Goal: Transaction & Acquisition: Obtain resource

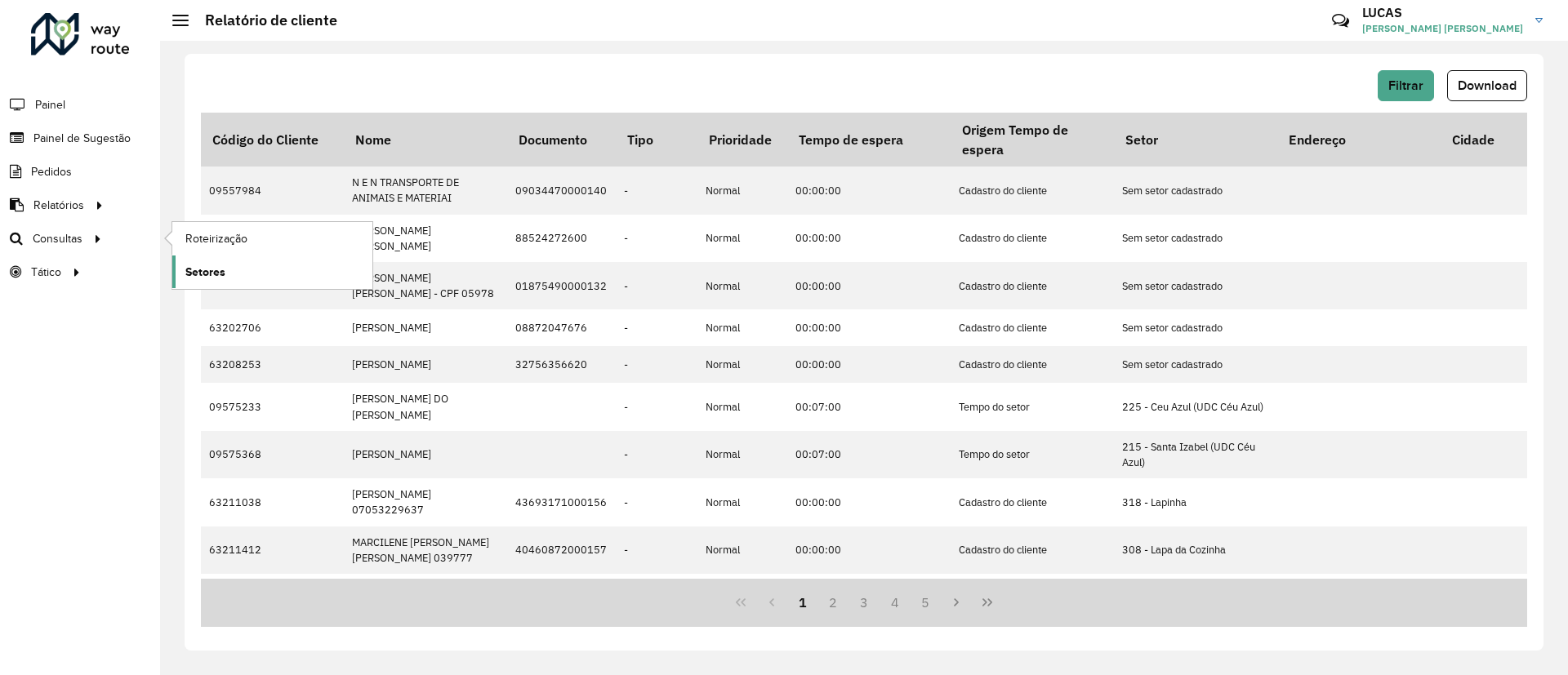
click at [225, 269] on span "Setores" at bounding box center [205, 272] width 40 height 17
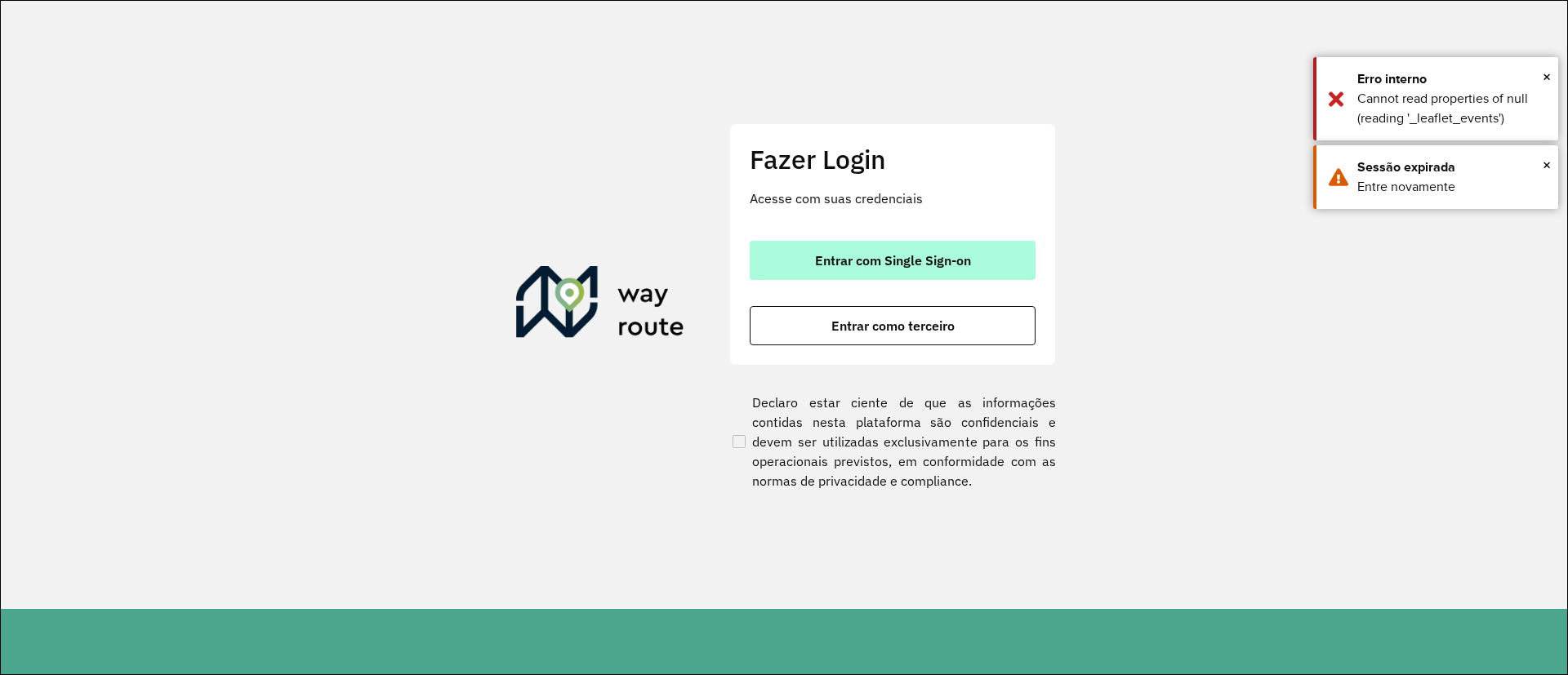
click at [964, 259] on span "Entrar com Single Sign-on" at bounding box center [893, 260] width 156 height 13
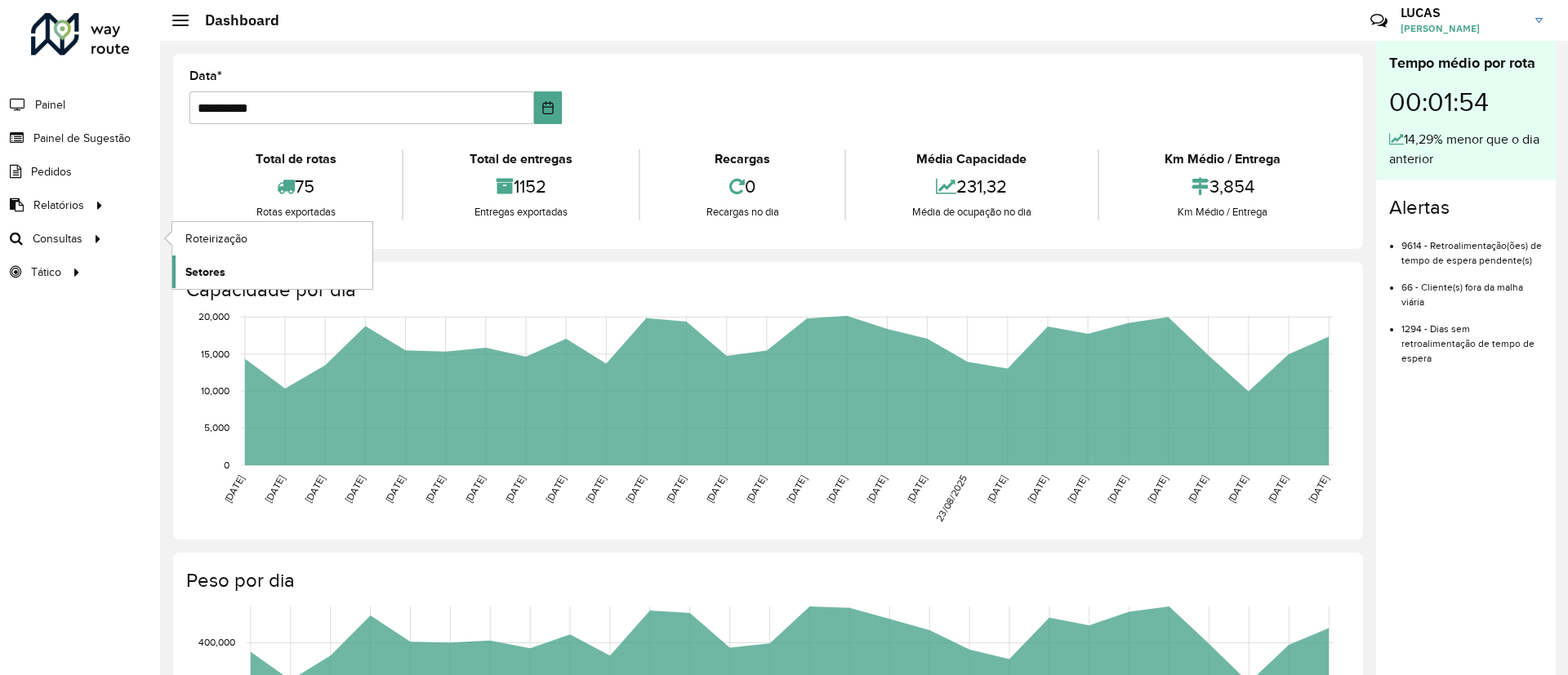
click at [238, 274] on link "Setores" at bounding box center [272, 272] width 200 height 33
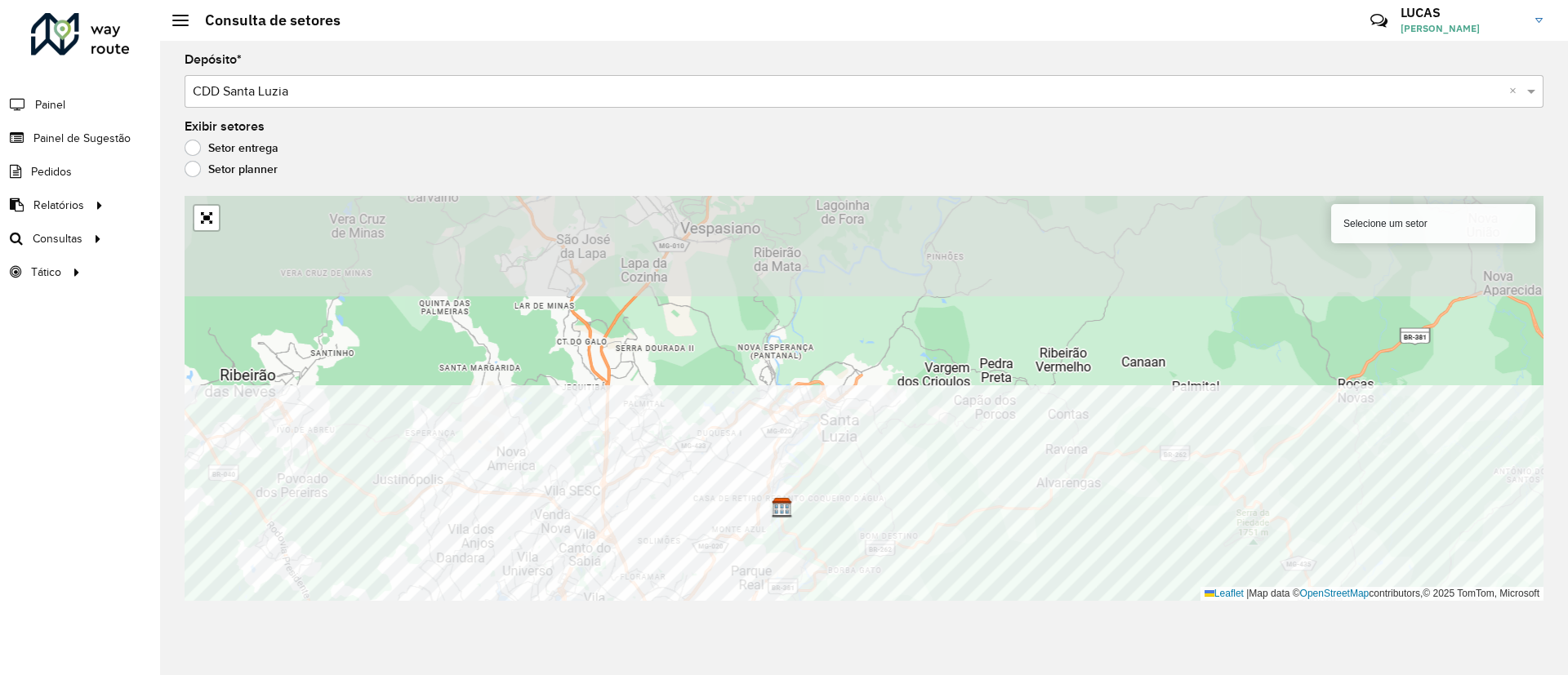
click at [1031, 607] on div "Depósito * Selecione um depósito × CDD Santa Luzia × Exibir setores Setor entre…" at bounding box center [863, 358] width 1407 height 634
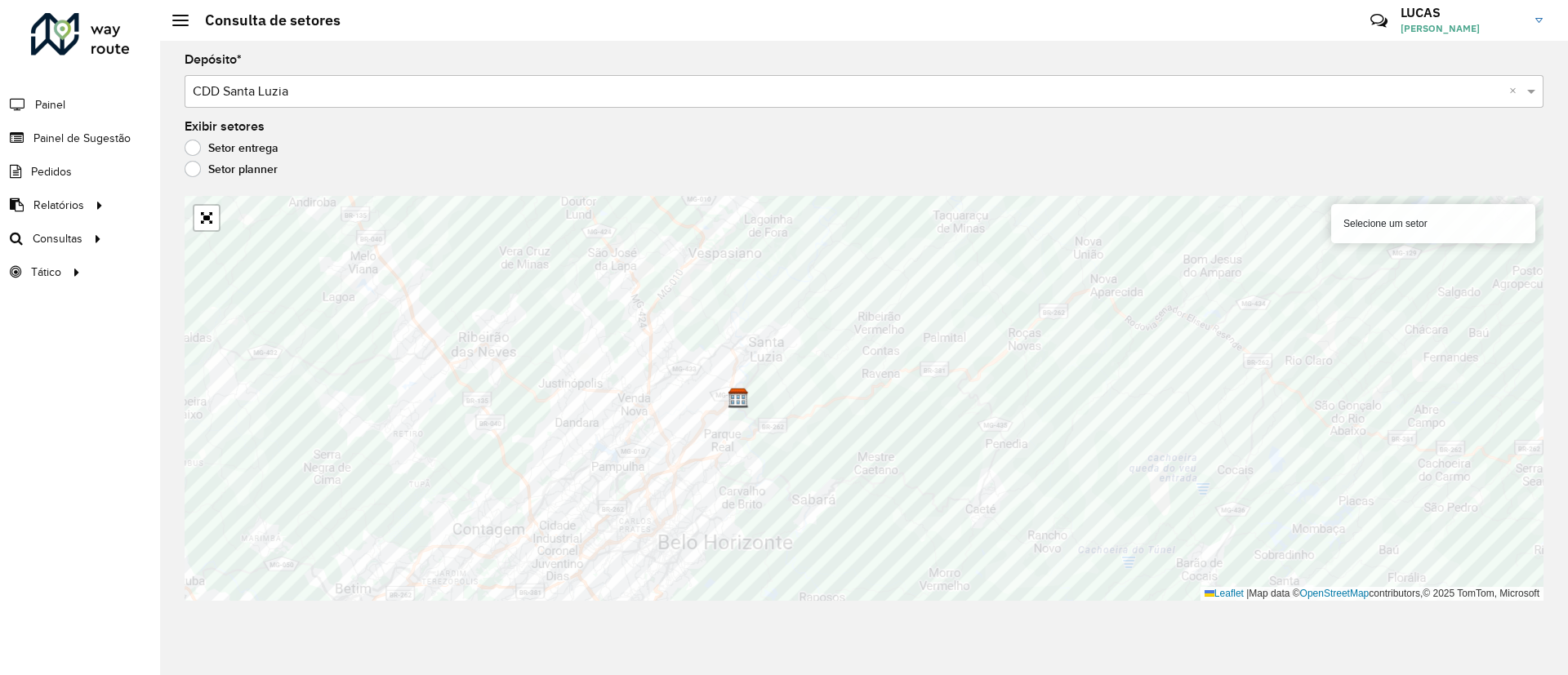
click at [145, 476] on div "Roteirizador AmbevTech Painel Painel de Sugestão Pedidos Relatórios Clientes Cl…" at bounding box center [80, 338] width 160 height 675
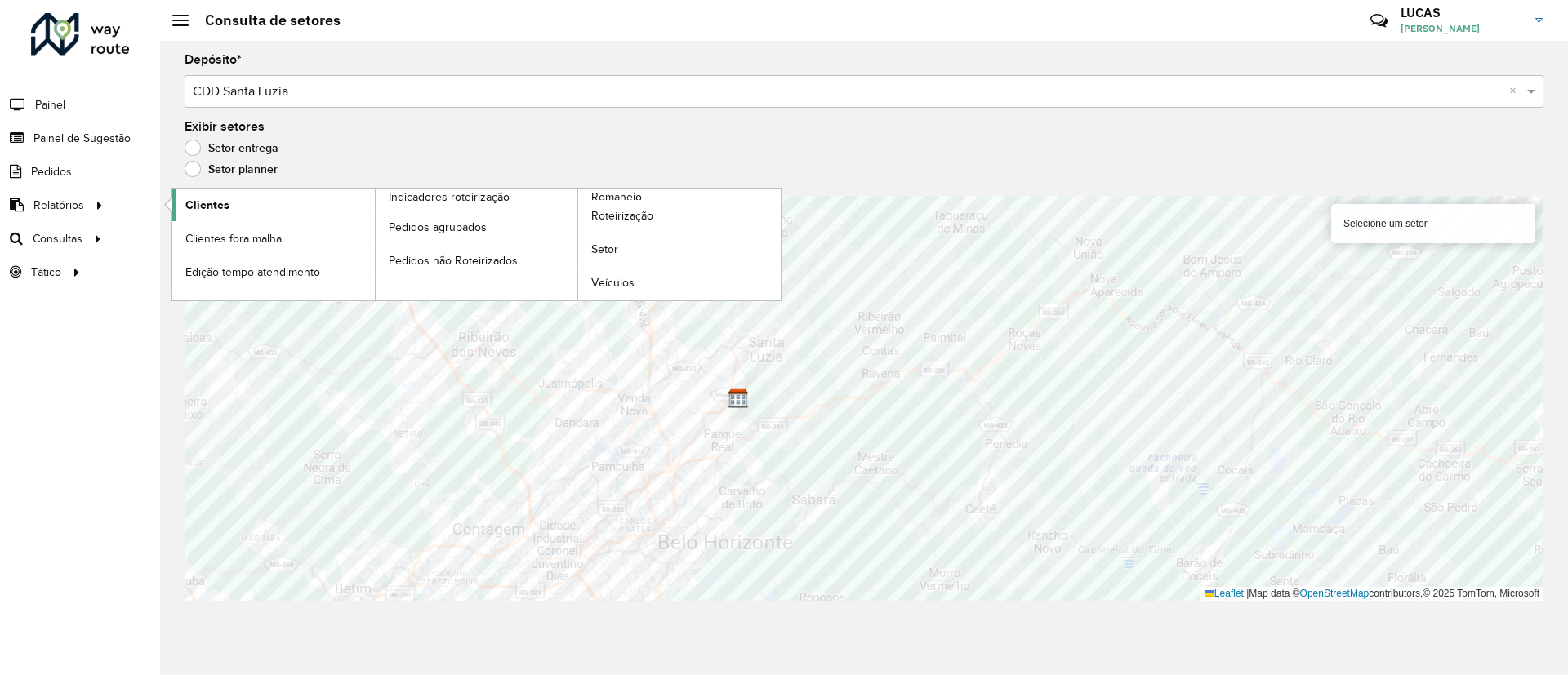
click at [231, 212] on link "Clientes" at bounding box center [273, 205] width 203 height 33
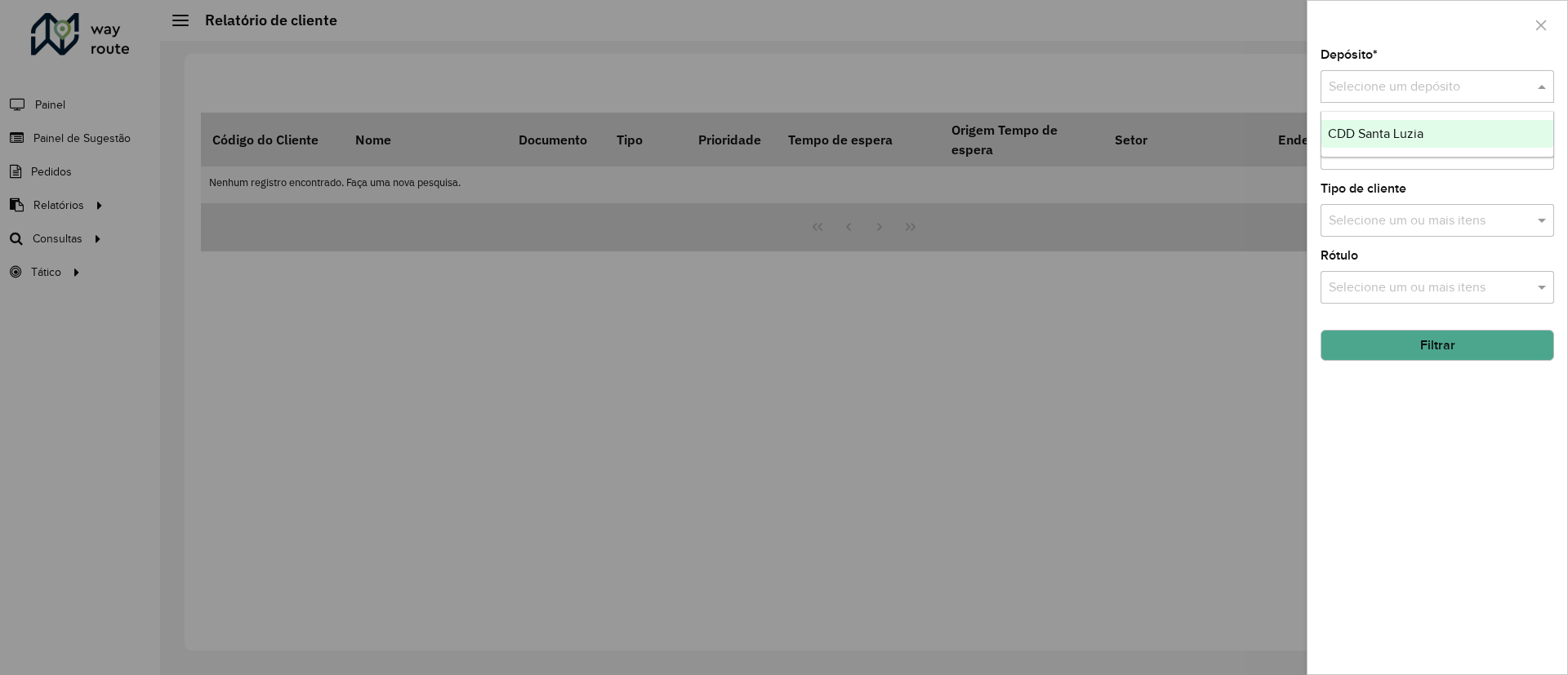
click at [1449, 93] on input "text" at bounding box center [1421, 87] width 184 height 20
click at [1370, 144] on div "CDD Santa Luzia" at bounding box center [1437, 134] width 232 height 28
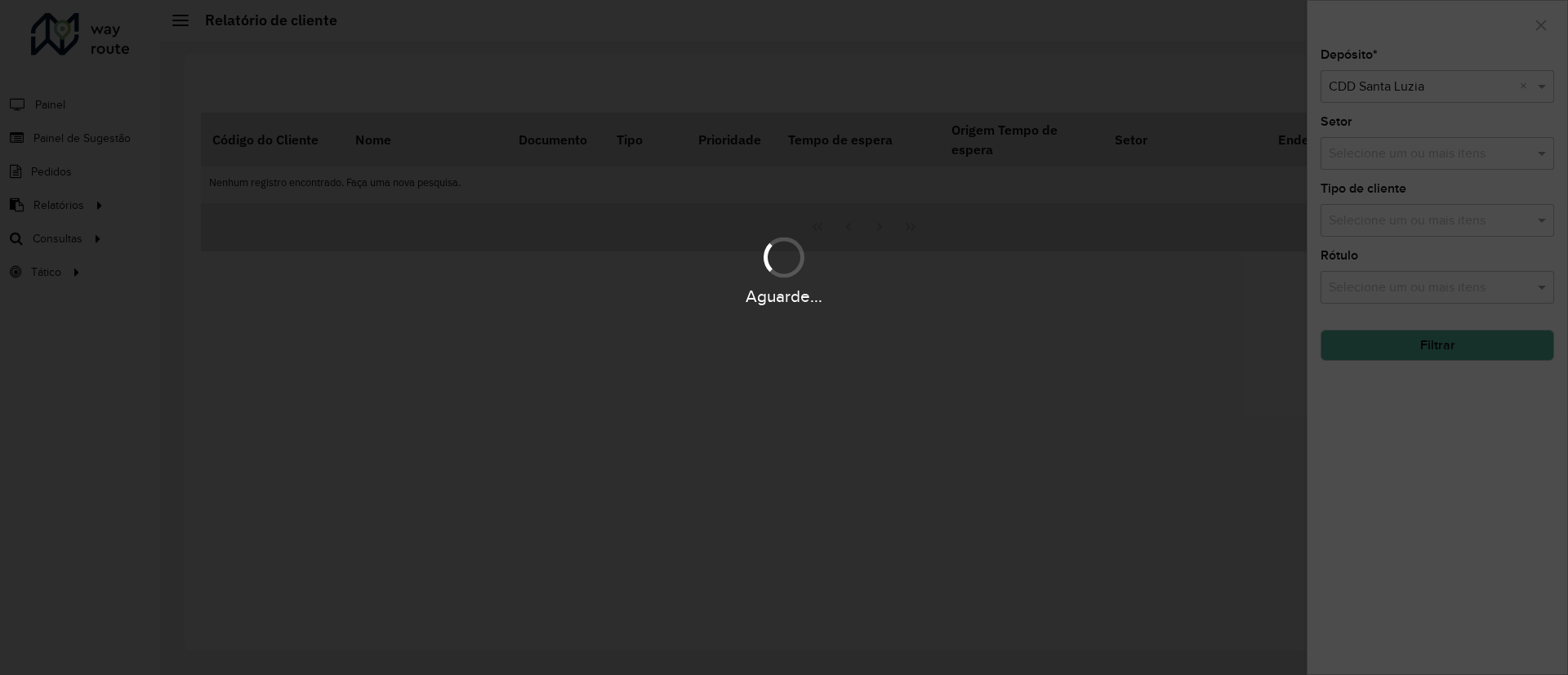
click at [1410, 342] on div "Aguarde..." at bounding box center [784, 338] width 1568 height 675
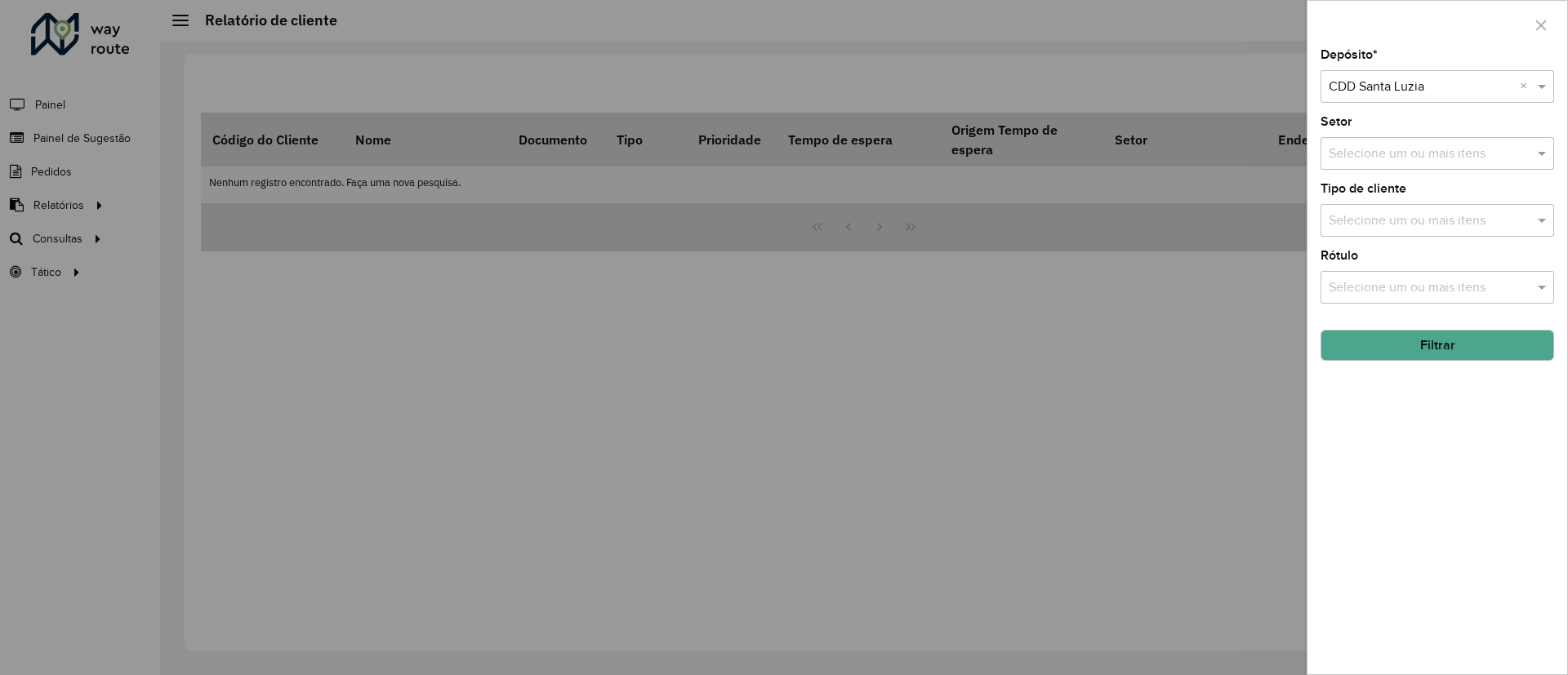
click at [1412, 342] on button "Filtrar" at bounding box center [1437, 346] width 234 height 31
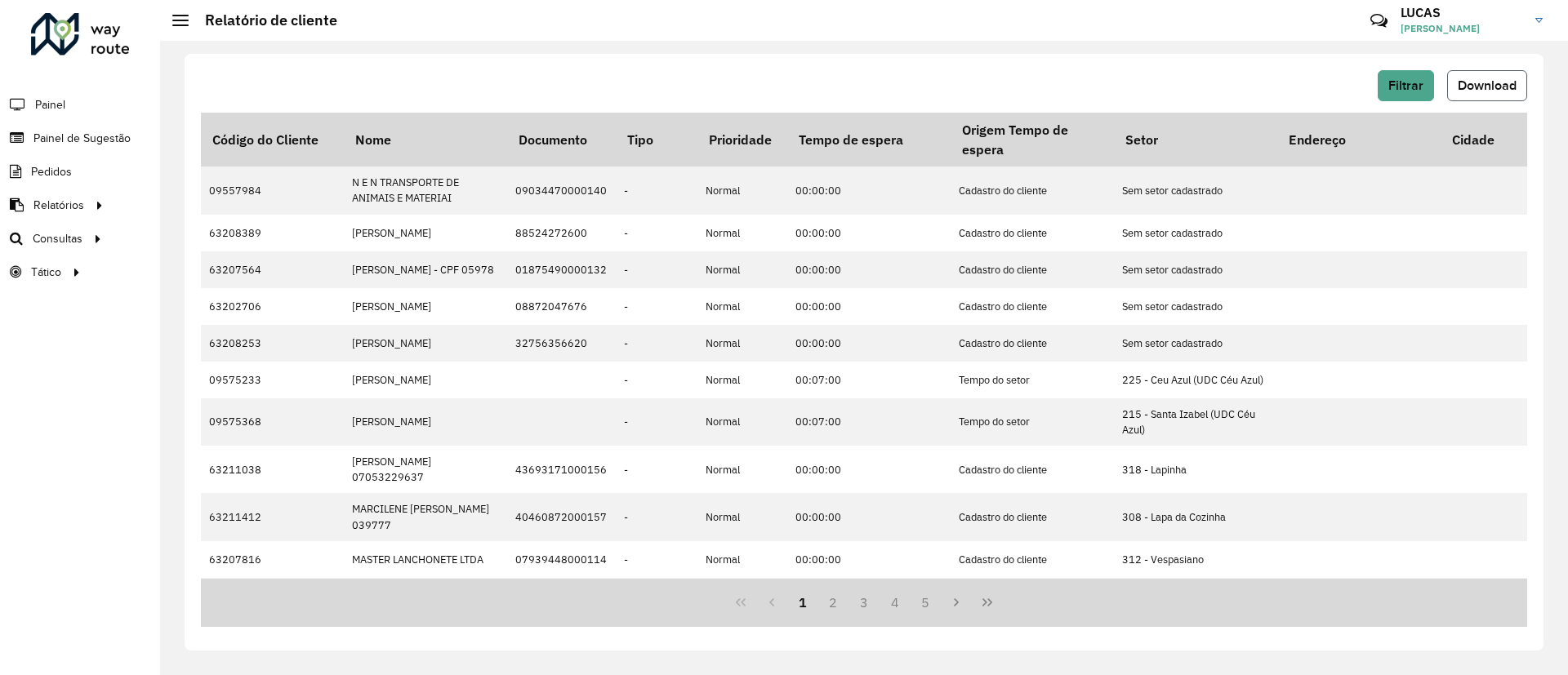
click at [1463, 87] on span "Download" at bounding box center [1486, 85] width 58 height 14
